Goal: Transaction & Acquisition: Purchase product/service

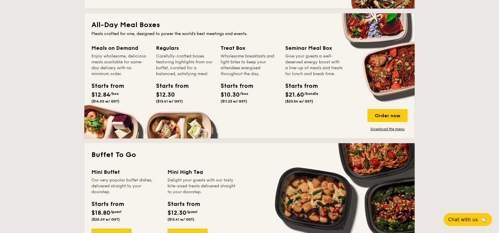
scroll to position [380, 0]
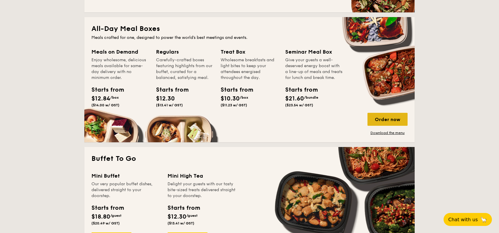
click at [391, 117] on div "Order now" at bounding box center [387, 119] width 40 height 13
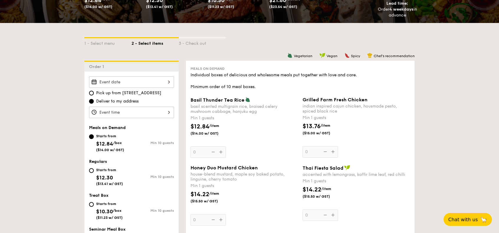
scroll to position [118, 0]
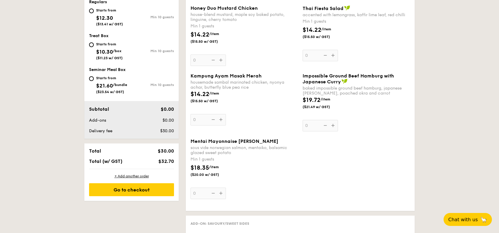
scroll to position [236, 0]
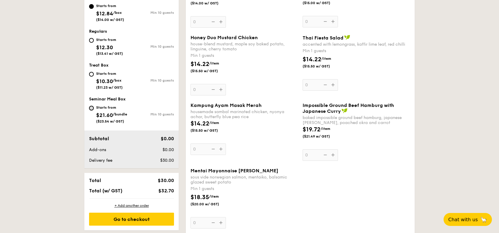
click at [90, 109] on input "Starts from $21.60 /bundle ($23.54 w/ GST) Min 10 guests" at bounding box center [91, 108] width 5 height 5
radio input "true"
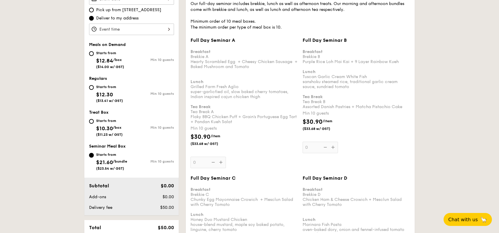
scroll to position [206, 0]
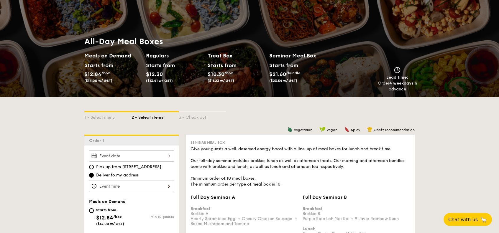
scroll to position [0, 0]
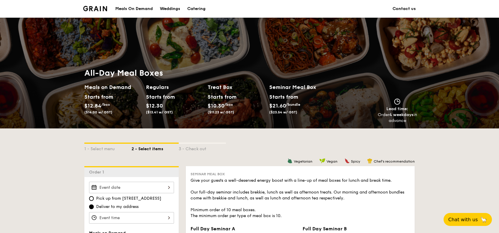
click at [97, 10] on img at bounding box center [95, 8] width 24 height 5
